Goal: Find specific fact: Find contact information

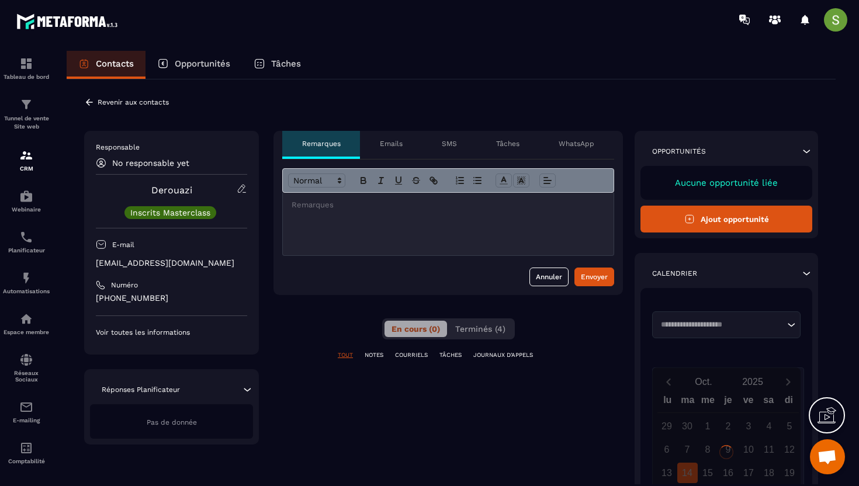
click at [154, 262] on p "[EMAIL_ADDRESS][DOMAIN_NAME]" at bounding box center [171, 263] width 151 height 11
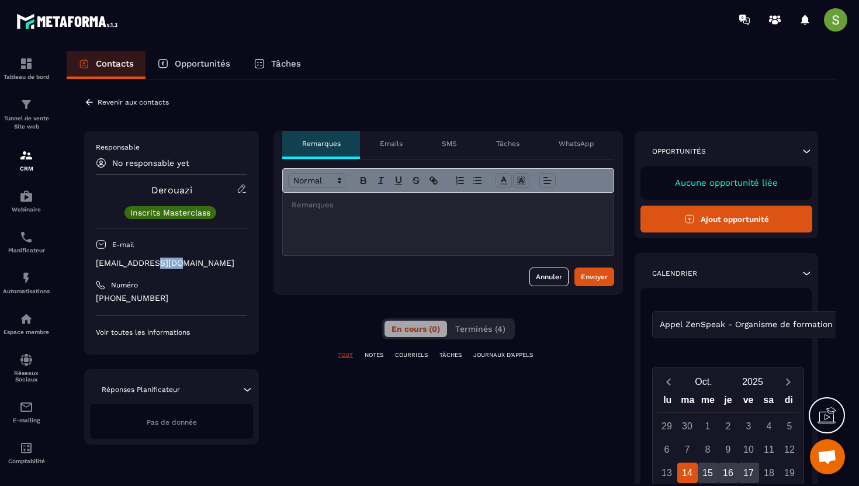
click at [154, 262] on p "[EMAIL_ADDRESS][DOMAIN_NAME]" at bounding box center [171, 263] width 151 height 11
copy div "[EMAIL_ADDRESS][DOMAIN_NAME]"
click at [85, 99] on icon at bounding box center [89, 102] width 11 height 11
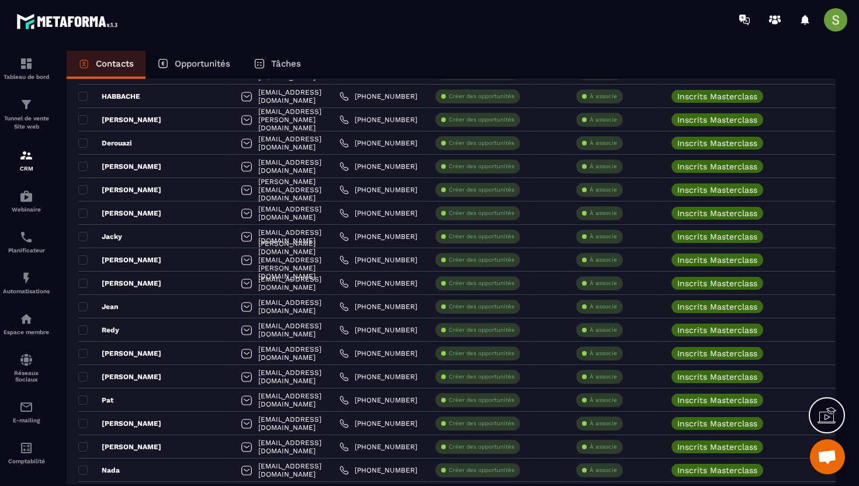
scroll to position [310, 0]
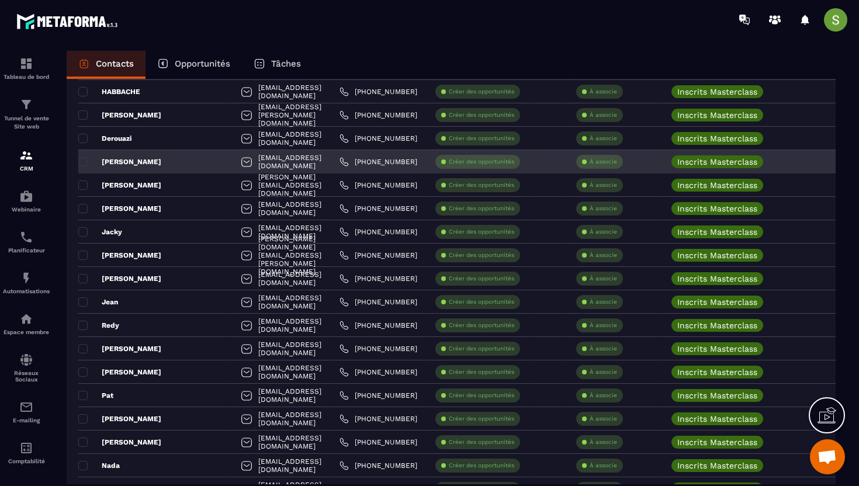
click at [147, 164] on div "[PERSON_NAME]" at bounding box center [155, 161] width 154 height 23
